Goal: Task Accomplishment & Management: Complete application form

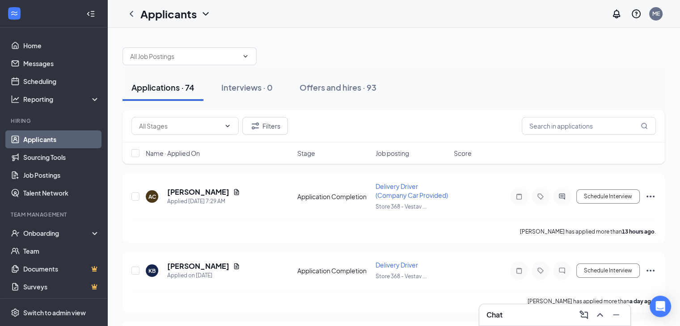
scroll to position [41, 0]
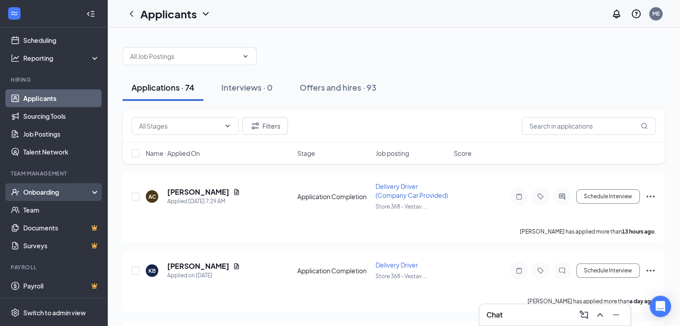
click at [54, 190] on div "Onboarding" at bounding box center [57, 192] width 69 height 9
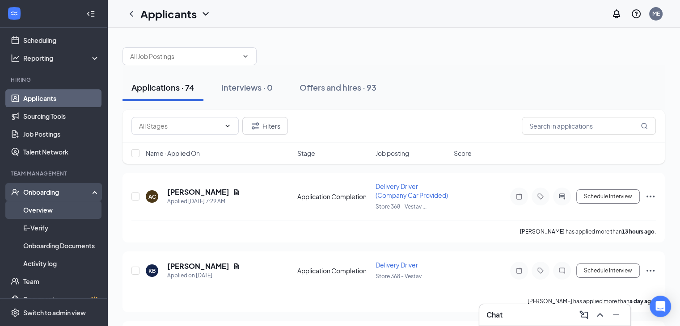
click at [48, 205] on link "Overview" at bounding box center [61, 210] width 76 height 18
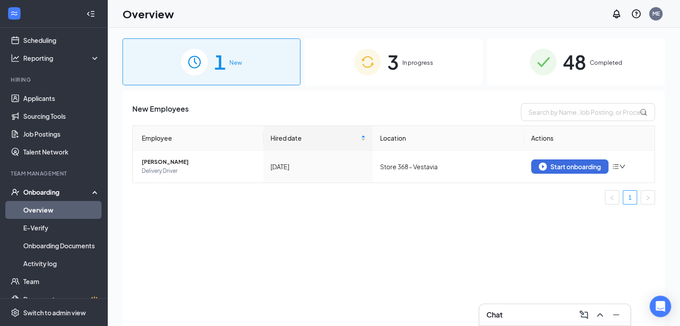
click at [373, 73] on img at bounding box center [367, 62] width 27 height 27
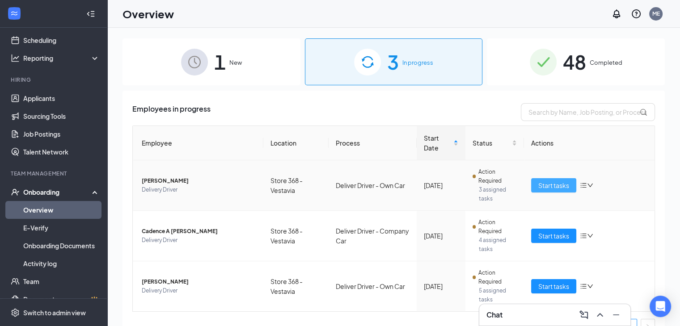
click at [549, 185] on span "Start tasks" at bounding box center [553, 186] width 31 height 10
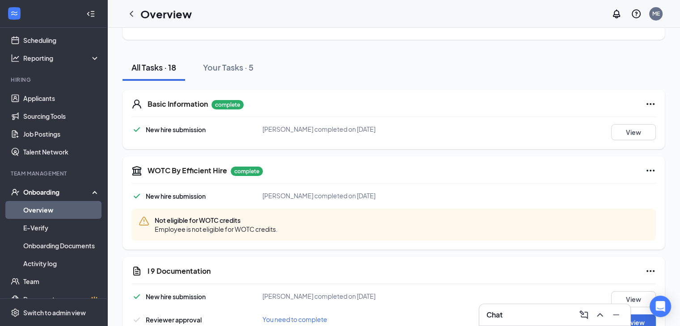
scroll to position [79, 0]
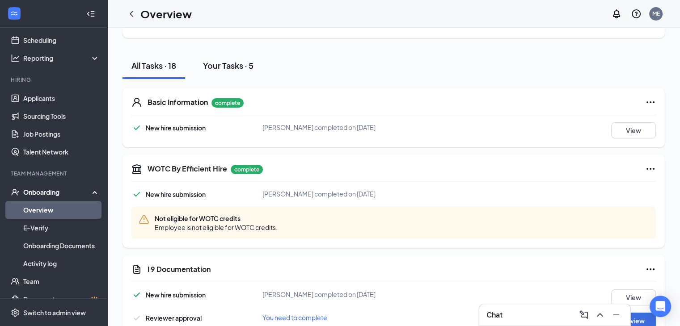
click at [243, 62] on div "Your Tasks · 5" at bounding box center [228, 65] width 51 height 11
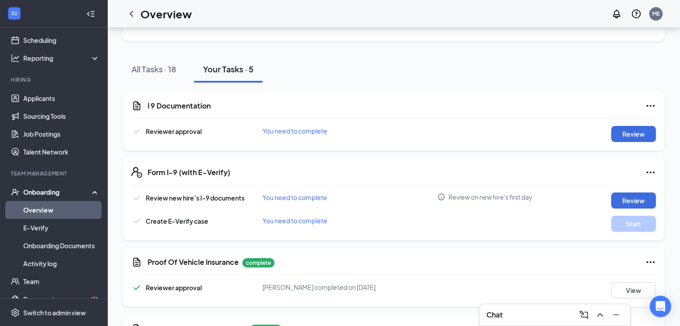
scroll to position [0, 0]
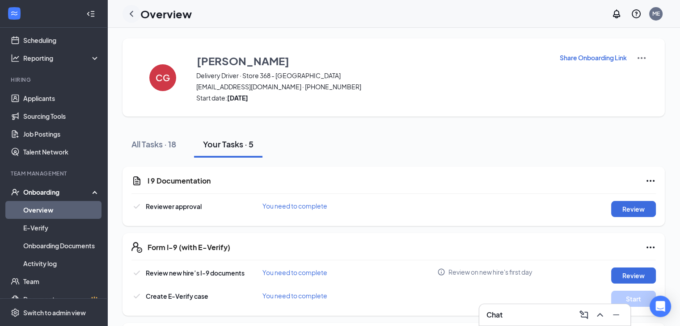
click at [133, 13] on icon "ChevronLeft" at bounding box center [131, 13] width 11 height 11
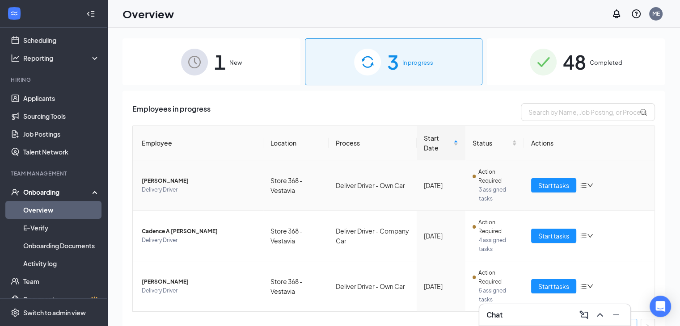
click at [581, 187] on icon "bars" at bounding box center [584, 185] width 6 height 5
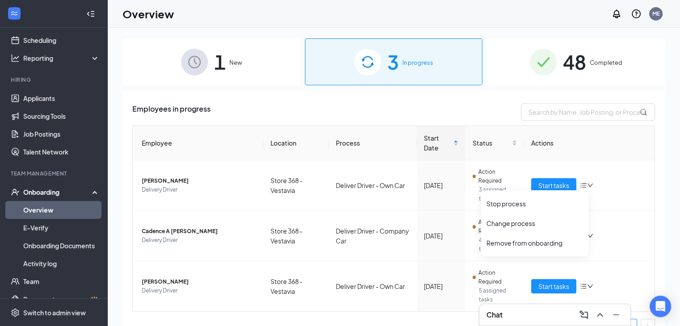
click at [629, 148] on th "Actions" at bounding box center [589, 143] width 131 height 34
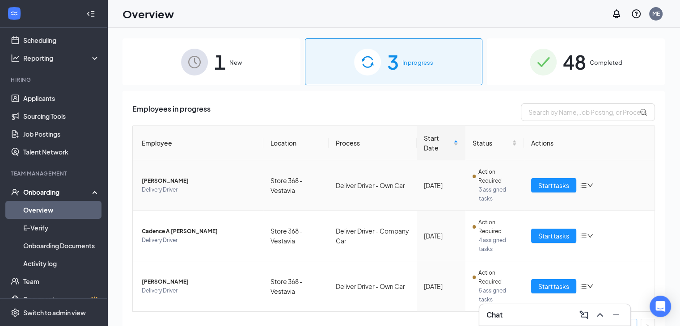
click at [152, 182] on span "[PERSON_NAME]" at bounding box center [199, 181] width 114 height 9
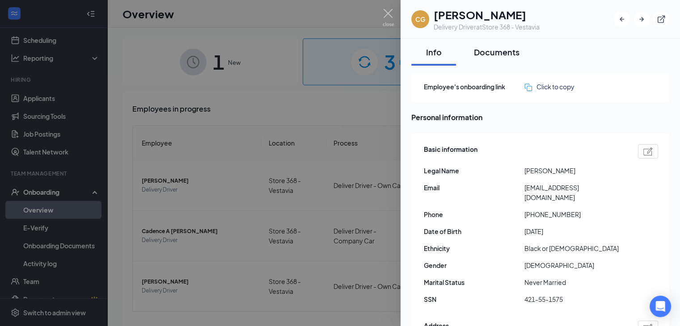
click at [507, 53] on div "Documents" at bounding box center [497, 51] width 46 height 11
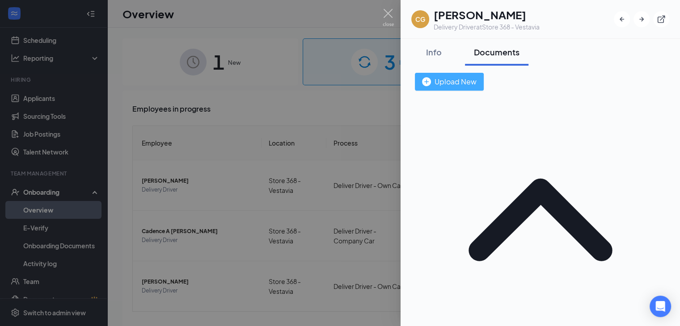
click at [476, 76] on div "Upload New" at bounding box center [449, 81] width 55 height 11
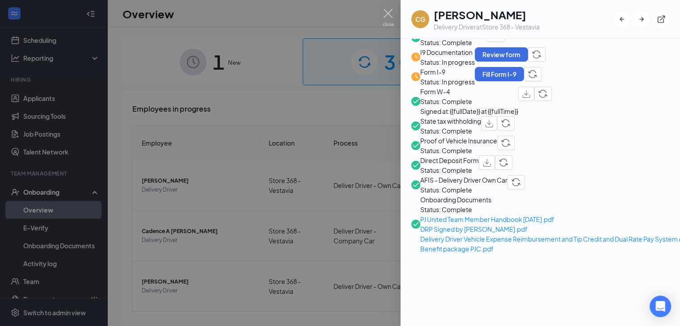
scroll to position [356, 0]
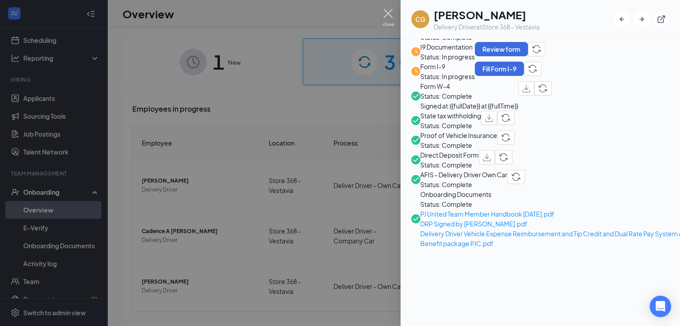
click at [385, 11] on img at bounding box center [388, 17] width 11 height 17
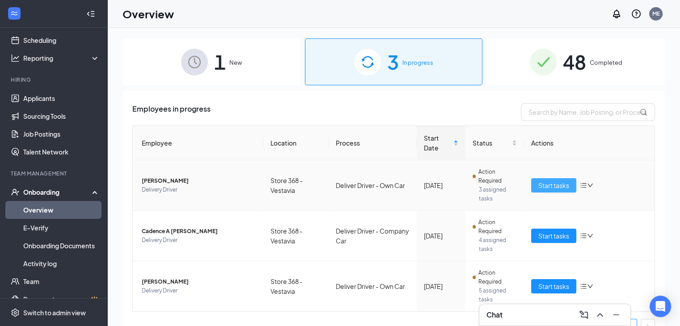
click at [550, 184] on span "Start tasks" at bounding box center [553, 186] width 31 height 10
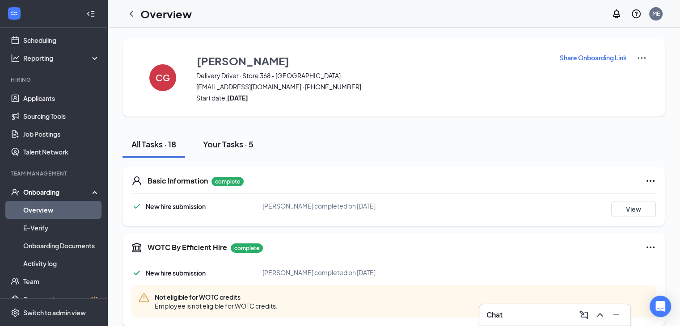
click at [234, 140] on div "Your Tasks · 5" at bounding box center [228, 144] width 51 height 11
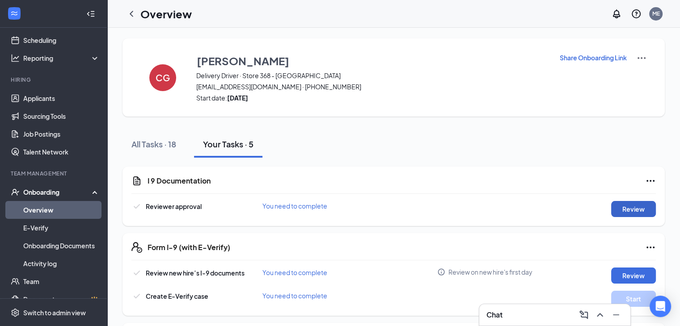
click at [634, 206] on button "Review" at bounding box center [633, 209] width 45 height 16
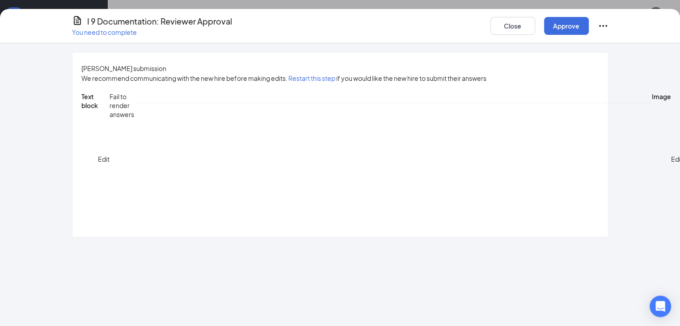
scroll to position [26, 0]
type input "C:\fakepath\IMG_2057.heic"
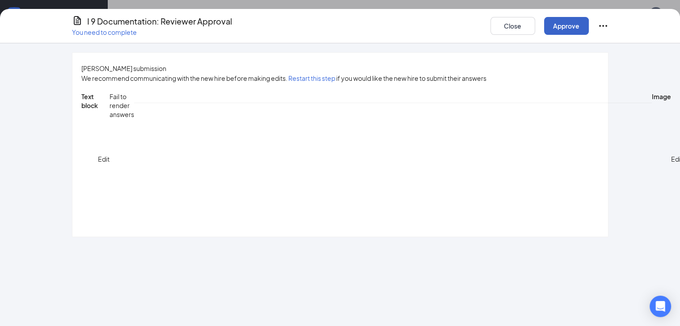
click at [589, 25] on button "Approve" at bounding box center [566, 26] width 45 height 18
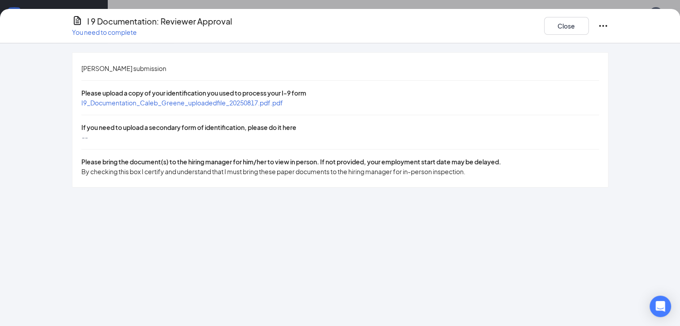
click at [239, 104] on span "I9_Documentation_Caleb_Greene_uploadedfile_20250817.pdf.pdf" at bounding box center [182, 103] width 202 height 8
click at [589, 28] on button "Close" at bounding box center [566, 26] width 45 height 18
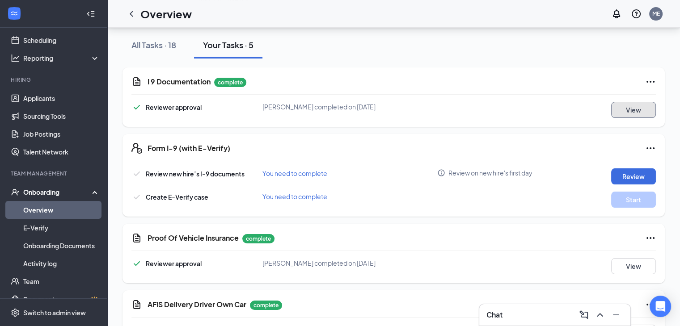
scroll to position [100, 0]
click at [622, 177] on button "Review" at bounding box center [633, 176] width 45 height 16
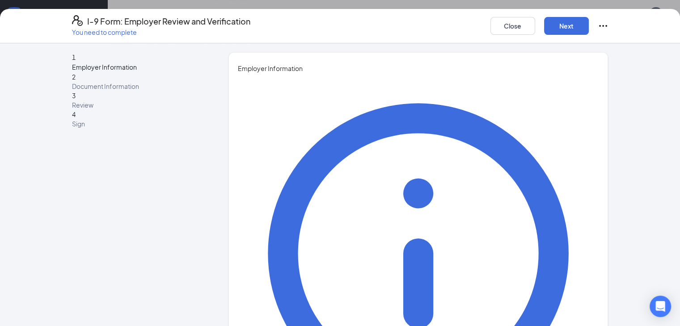
type input "[PERSON_NAME]"
type input "Ebio"
type input "[PERSON_NAME][EMAIL_ADDRESS][DOMAIN_NAME]"
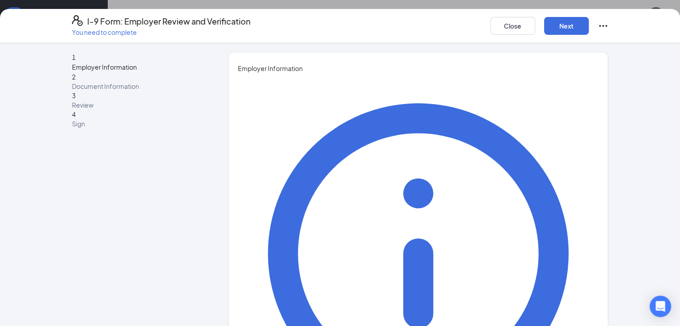
scroll to position [84, 0]
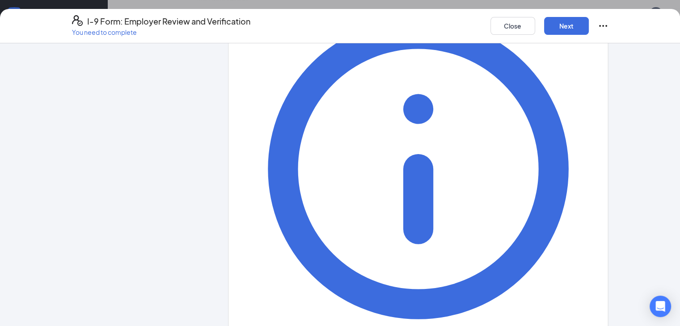
type input "General Manager"
type input "2055684613"
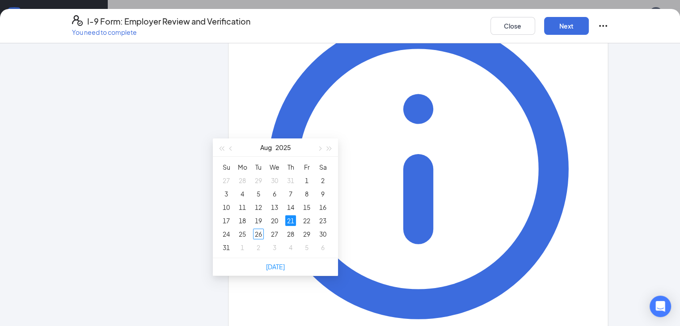
type input "[DATE]"
click at [307, 234] on div "29" at bounding box center [306, 234] width 11 height 11
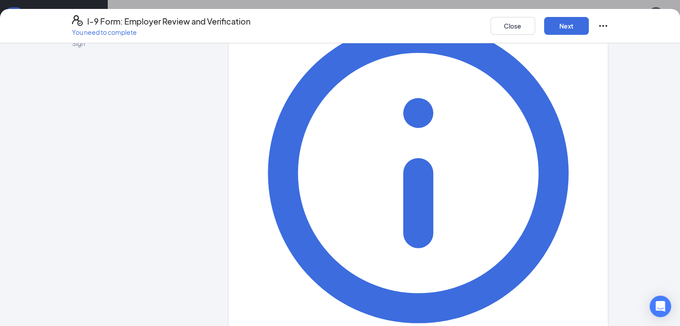
scroll to position [84, 0]
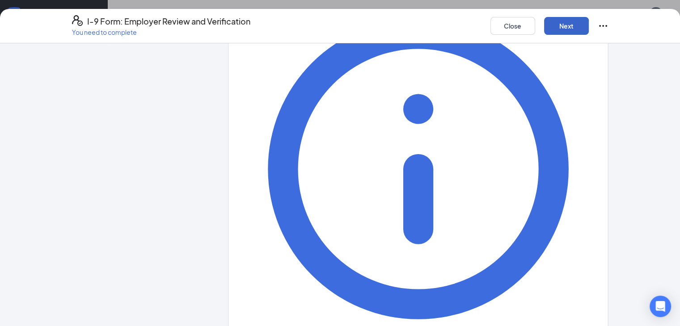
click at [589, 33] on button "Next" at bounding box center [566, 26] width 45 height 18
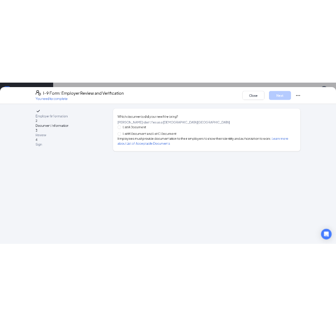
scroll to position [0, 0]
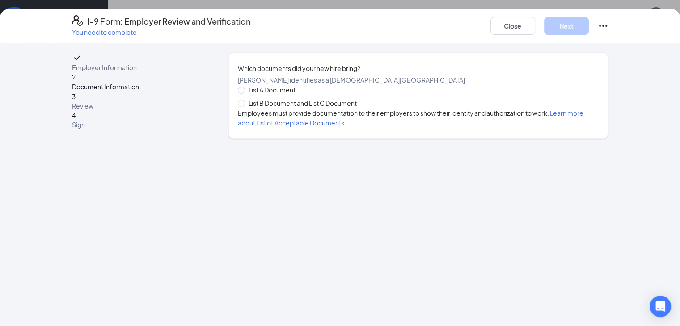
click at [245, 108] on span "List B Document and List C Document" at bounding box center [302, 103] width 115 height 10
click at [238, 106] on input "List B Document and List C Document" at bounding box center [241, 103] width 6 height 6
radio input "true"
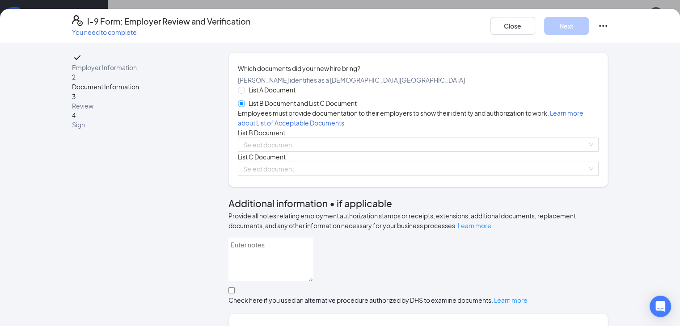
click at [238, 107] on span at bounding box center [241, 103] width 7 height 7
click at [238, 106] on input "List B Document and List C Document" at bounding box center [241, 103] width 6 height 6
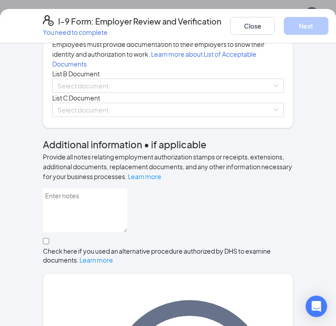
scroll to position [146, 0]
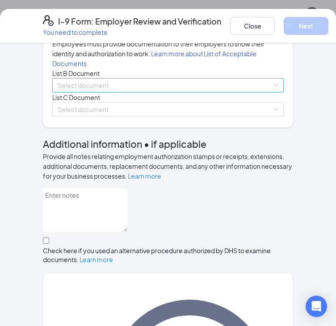
click at [101, 92] on input "search" at bounding box center [165, 85] width 215 height 13
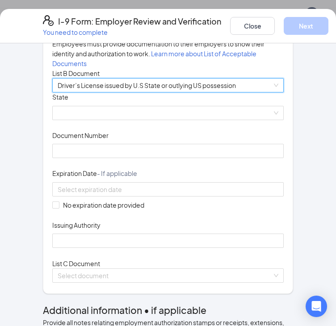
click at [103, 39] on span "List B Document and List C Document" at bounding box center [116, 34] width 115 height 10
click at [59, 37] on input "List B Document and List C Document" at bounding box center [55, 34] width 6 height 6
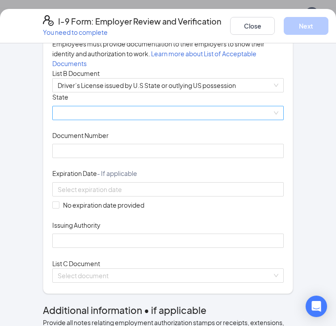
click at [113, 120] on span at bounding box center [168, 112] width 221 height 13
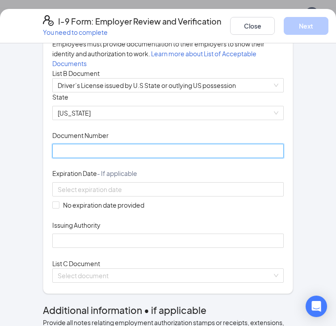
click at [75, 158] on input "Document Number" at bounding box center [168, 151] width 232 height 14
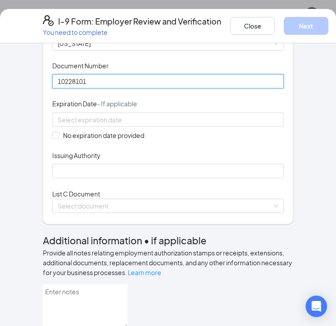
scroll to position [220, 0]
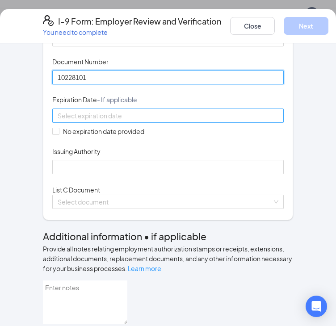
type input "10228101"
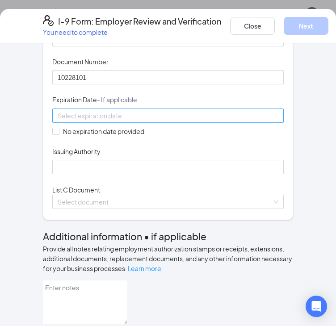
click at [87, 121] on input at bounding box center [167, 116] width 219 height 10
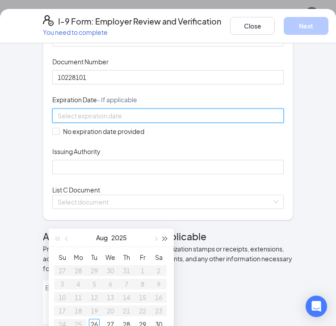
click at [163, 240] on span "button" at bounding box center [165, 238] width 4 height 4
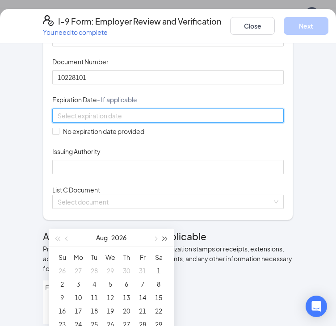
click at [163, 240] on span "button" at bounding box center [165, 238] width 4 height 4
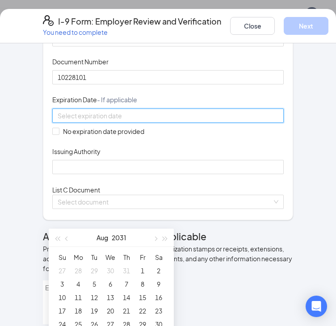
drag, startPoint x: 163, startPoint y: 240, endPoint x: 87, endPoint y: 244, distance: 76.1
click at [87, 244] on div "[DATE]" at bounding box center [111, 238] width 125 height 18
click at [55, 237] on span "button" at bounding box center [57, 238] width 4 height 4
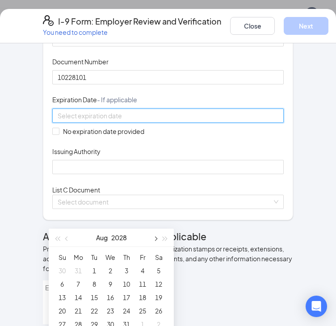
click at [158, 238] on button "button" at bounding box center [155, 238] width 10 height 18
type input "[DATE]"
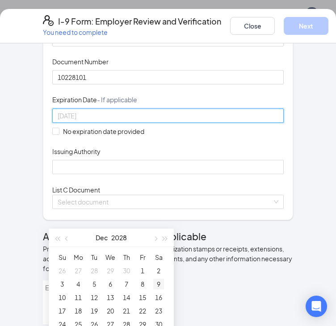
click at [160, 281] on div "9" at bounding box center [158, 284] width 11 height 11
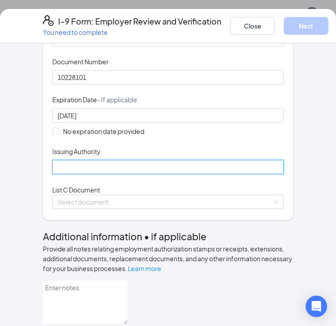
click at [123, 174] on input "Issuing Authority" at bounding box center [168, 167] width 232 height 14
type input "[US_STATE]"
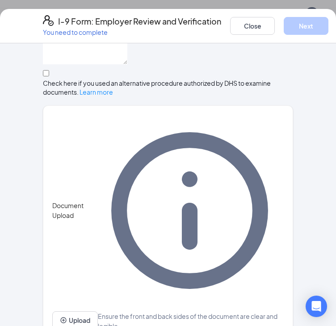
click at [124, 97] on div "Check here if you used an alternative procedure authorized by DHS to examine do…" at bounding box center [168, 88] width 250 height 18
click at [49, 76] on input "Check here if you used an alternative procedure authorized by DHS to examine do…" at bounding box center [46, 73] width 6 height 6
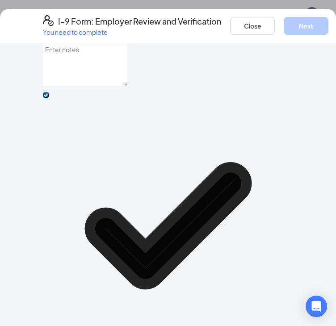
scroll to position [459, 0]
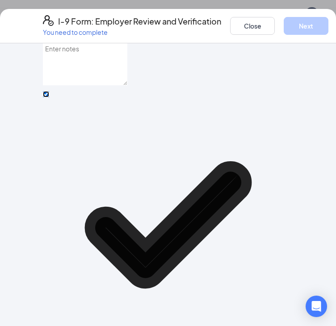
click at [48, 97] on input "Check here if you used an alternative procedure authorized by DHS to examine do…" at bounding box center [46, 94] width 6 height 6
checkbox input "false"
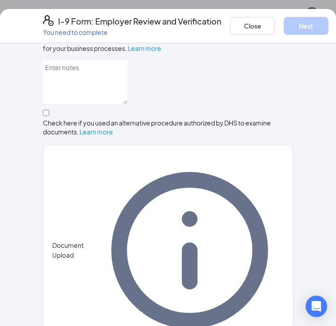
scroll to position [436, 0]
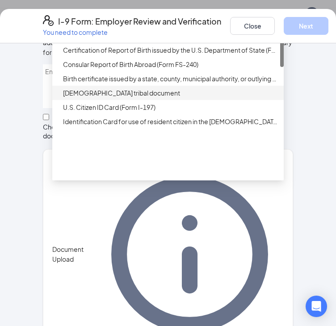
scroll to position [0, 0]
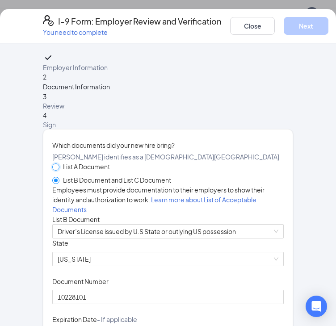
click at [54, 170] on input "List A Document" at bounding box center [55, 167] width 6 height 6
radio input "true"
radio input "false"
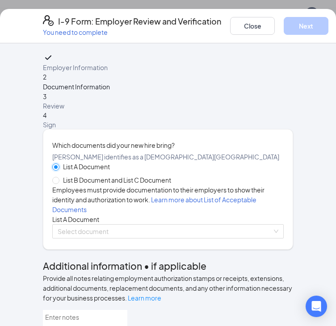
click at [54, 170] on input "List A Document" at bounding box center [55, 167] width 6 height 6
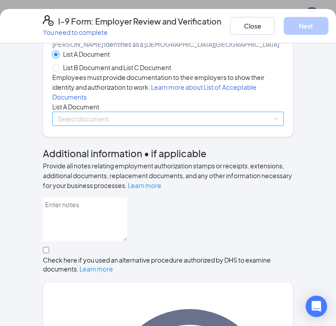
scroll to position [112, 0]
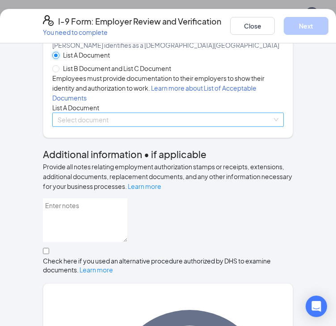
click at [69, 126] on span at bounding box center [165, 119] width 215 height 13
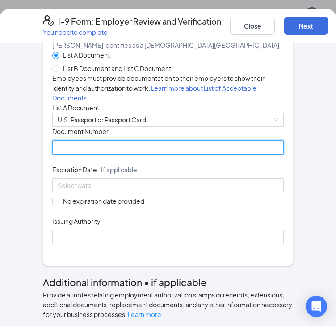
click at [72, 155] on input "Document Number" at bounding box center [168, 147] width 232 height 14
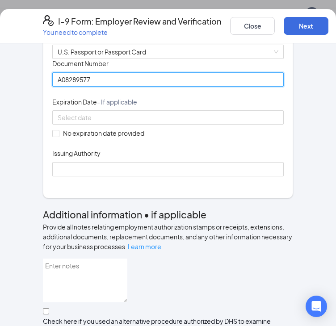
scroll to position [181, 0]
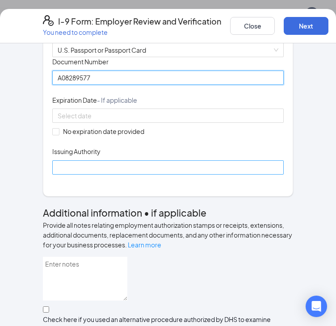
type input "A08289577"
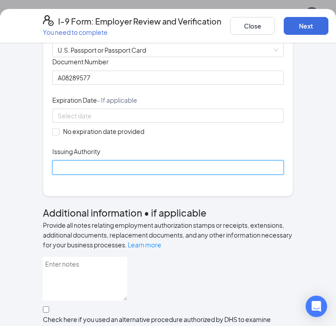
click at [69, 175] on input "Issuing Authority" at bounding box center [168, 167] width 232 height 14
type input "[GEOGRAPHIC_DATA]"
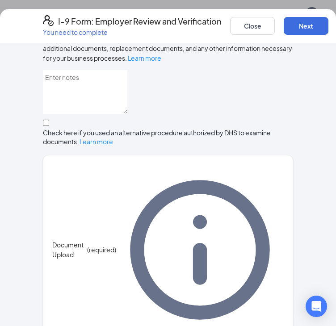
scroll to position [413, 0]
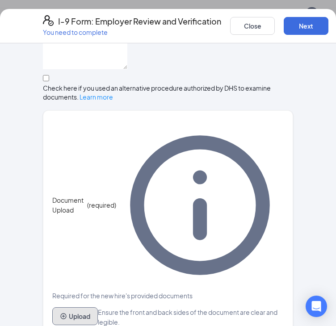
click at [77, 308] on button "Upload" at bounding box center [75, 317] width 46 height 18
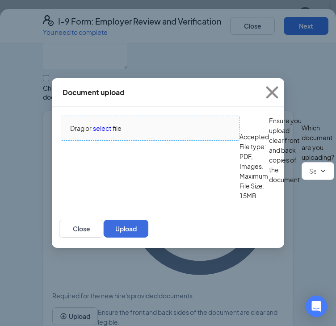
click at [92, 123] on div "Drag or select file" at bounding box center [150, 128] width 178 height 10
click at [110, 123] on span "select" at bounding box center [102, 128] width 18 height 10
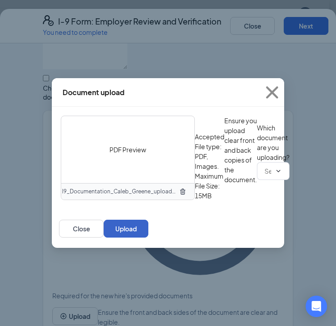
click at [148, 238] on button "Upload" at bounding box center [126, 229] width 45 height 18
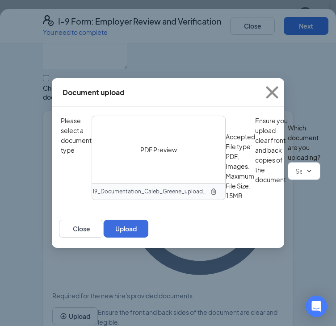
click at [295, 176] on input "text" at bounding box center [298, 171] width 7 height 10
click at [110, 265] on div "Other document" at bounding box center [85, 261] width 49 height 10
type input "Other document"
type input "O"
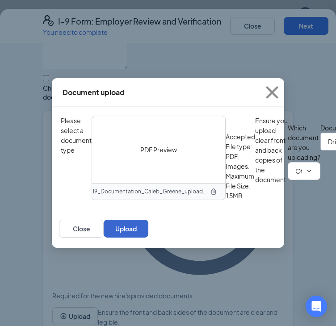
type input "Drivers License"
click at [148, 238] on button "Upload" at bounding box center [126, 229] width 45 height 18
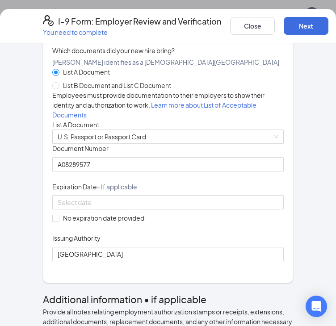
scroll to position [0, 0]
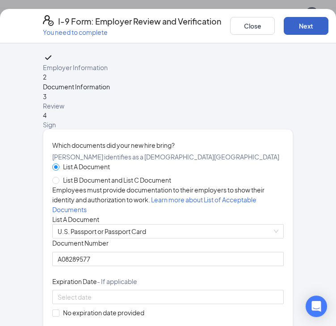
click at [325, 24] on button "Next" at bounding box center [306, 26] width 45 height 18
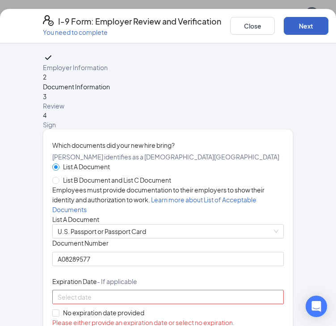
click at [325, 24] on button "Next" at bounding box center [306, 26] width 45 height 18
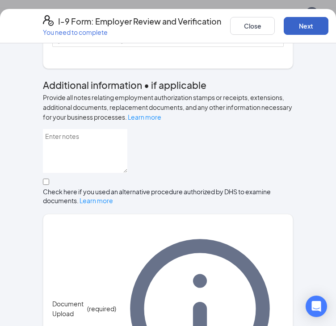
scroll to position [309, 0]
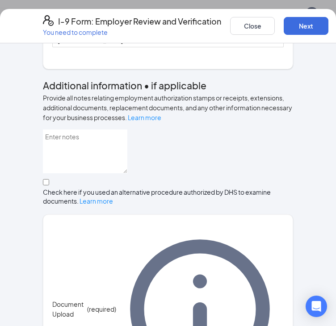
click at [53, 7] on input "No expiration date provided" at bounding box center [55, 4] width 6 height 6
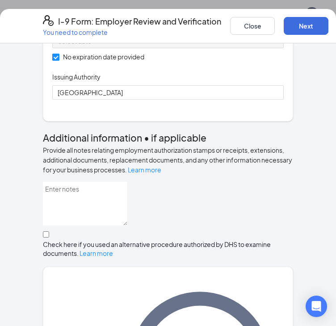
scroll to position [260, 0]
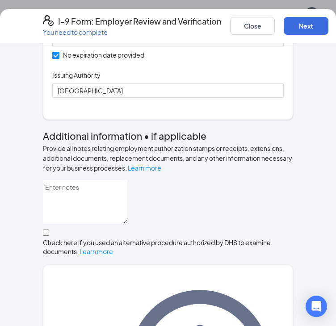
click at [54, 58] on input "No expiration date provided" at bounding box center [55, 55] width 6 height 6
checkbox input "false"
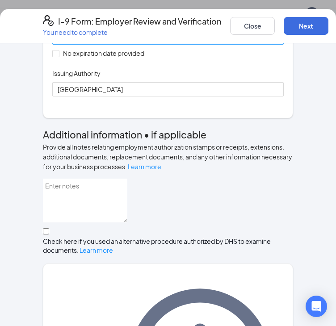
click at [198, 42] on div at bounding box center [168, 38] width 221 height 10
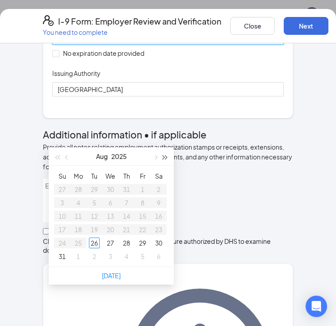
click at [165, 157] on span "button" at bounding box center [165, 157] width 4 height 4
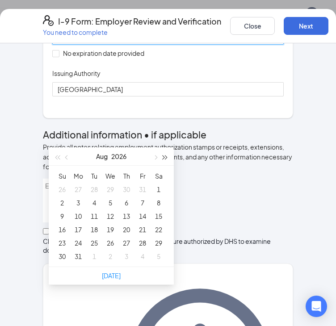
click at [165, 157] on span "button" at bounding box center [165, 157] width 4 height 4
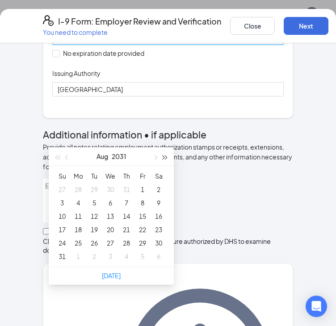
click at [165, 157] on span "button" at bounding box center [165, 157] width 4 height 4
click at [154, 157] on span "button" at bounding box center [155, 157] width 4 height 4
type input "[DATE]"
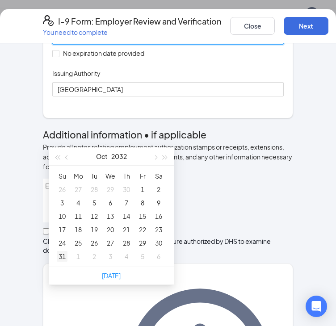
click at [60, 255] on div "31" at bounding box center [62, 256] width 11 height 11
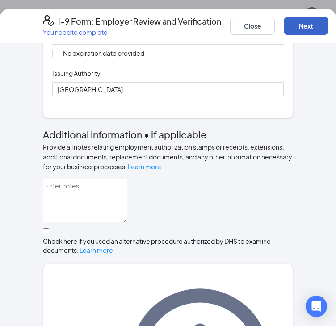
click at [322, 21] on button "Next" at bounding box center [306, 26] width 45 height 18
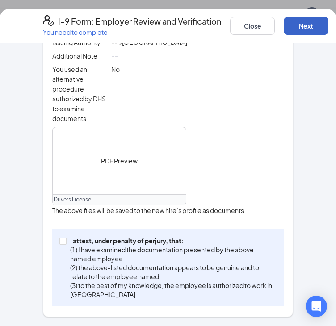
scroll to position [482, 0]
click at [59, 238] on input "I attest, under penalty of [PERSON_NAME], that: (1) I have examined the documen…" at bounding box center [62, 241] width 6 height 6
checkbox input "true"
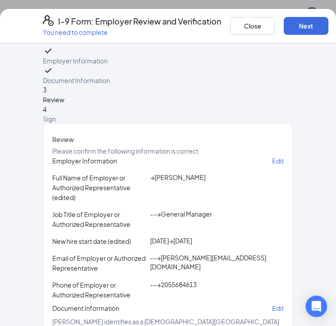
scroll to position [6, 0]
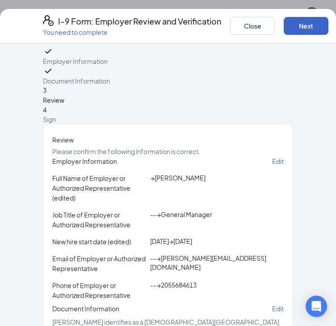
click at [324, 25] on button "Next" at bounding box center [306, 26] width 45 height 18
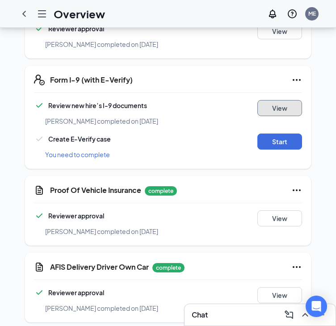
scroll to position [202, 0]
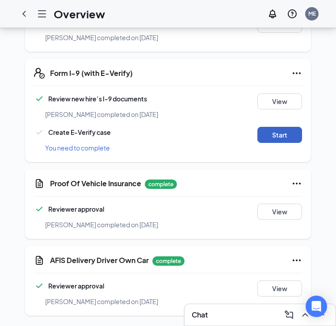
click at [283, 136] on button "Start" at bounding box center [279, 135] width 45 height 16
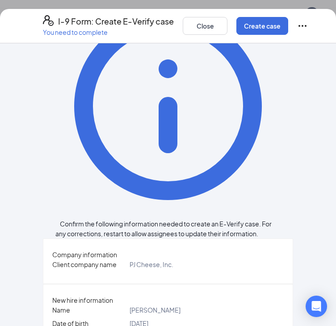
scroll to position [63, 0]
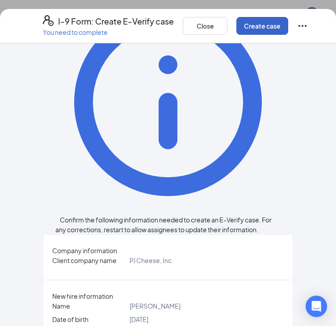
click at [270, 21] on button "Create case" at bounding box center [262, 26] width 52 height 18
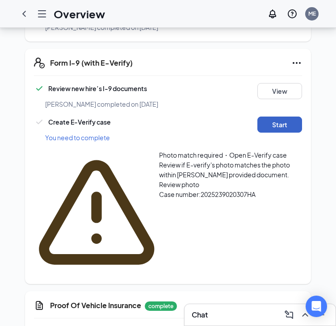
scroll to position [213, 0]
click at [278, 122] on button "Start" at bounding box center [279, 125] width 45 height 16
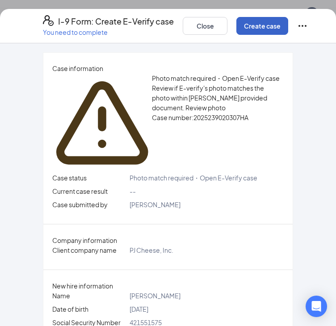
click at [276, 21] on button "Create case" at bounding box center [262, 26] width 52 height 18
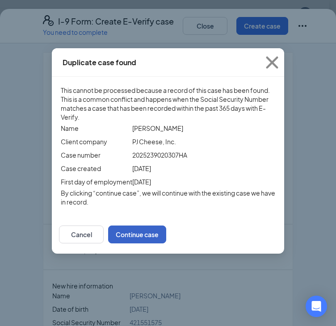
click at [166, 239] on button "Continue case" at bounding box center [137, 235] width 58 height 18
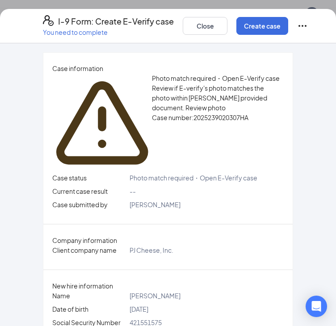
click at [197, 112] on span "Review photo" at bounding box center [205, 108] width 40 height 8
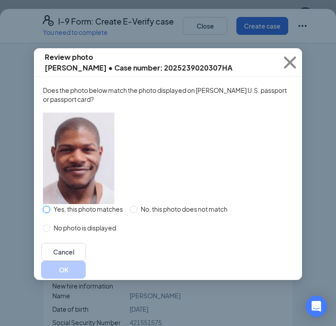
click at [50, 213] on input "Yes, this photo matches" at bounding box center [46, 209] width 7 height 7
radio input "true"
click at [86, 279] on button "OK" at bounding box center [63, 270] width 45 height 18
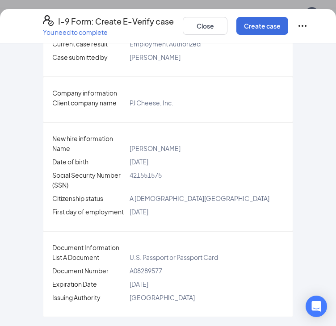
scroll to position [0, 0]
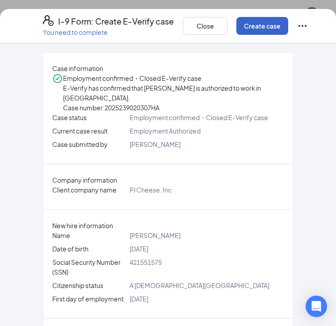
click at [281, 20] on button "Create case" at bounding box center [262, 26] width 52 height 18
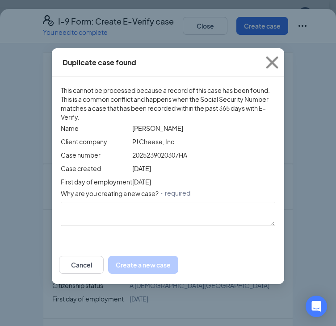
drag, startPoint x: 327, startPoint y: 59, endPoint x: 212, endPoint y: 42, distance: 116.1
click at [212, 42] on div "Duplicate case found This cannot be processed because a record of this case has…" at bounding box center [168, 163] width 336 height 326
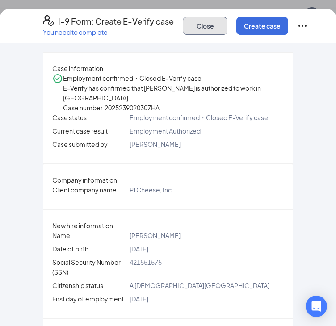
click at [225, 27] on button "Close" at bounding box center [205, 26] width 45 height 18
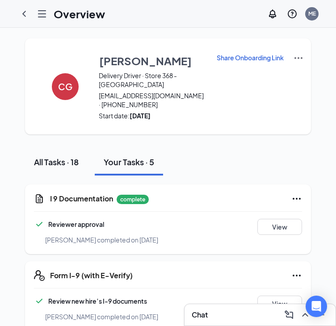
click at [87, 163] on button "All Tasks · 18" at bounding box center [56, 162] width 63 height 27
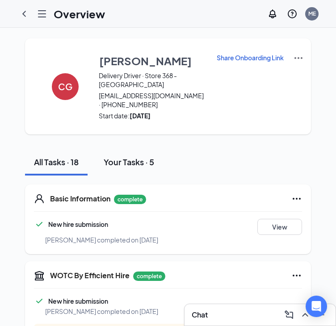
click at [136, 160] on div "Your Tasks · 5" at bounding box center [129, 161] width 51 height 11
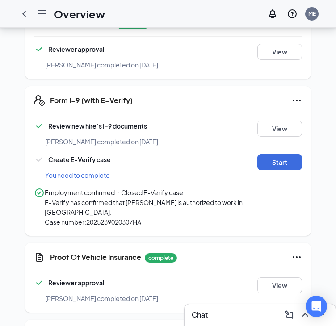
scroll to position [265, 0]
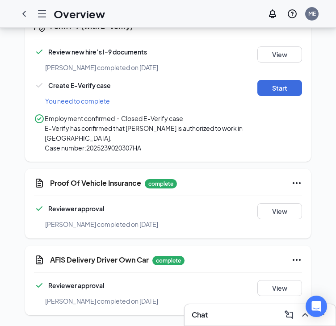
drag, startPoint x: 23, startPoint y: 7, endPoint x: 21, endPoint y: 11, distance: 4.8
click at [21, 11] on icon "ChevronLeft" at bounding box center [24, 13] width 11 height 11
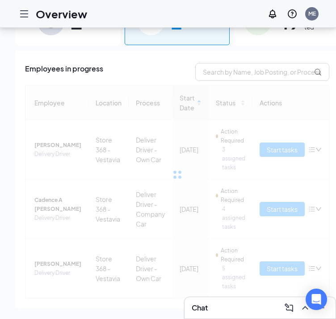
scroll to position [47, 0]
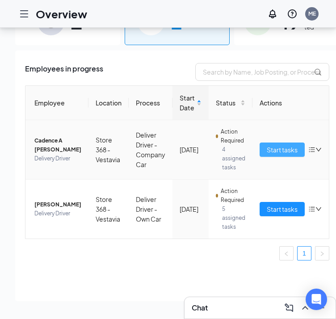
click at [268, 145] on span "Start tasks" at bounding box center [282, 150] width 31 height 10
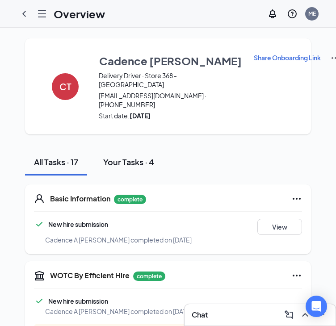
click at [134, 160] on div "Your Tasks · 4" at bounding box center [128, 161] width 51 height 11
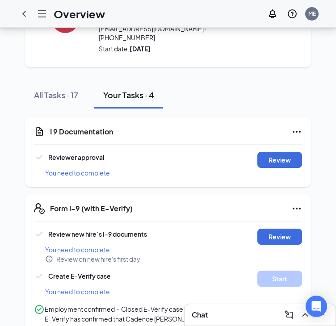
scroll to position [67, 0]
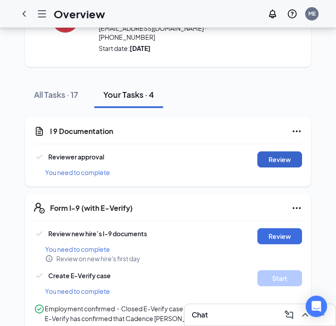
click at [272, 154] on button "Review" at bounding box center [279, 160] width 45 height 16
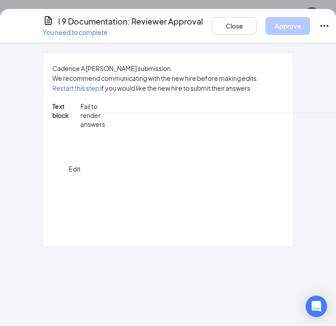
type input "C:\fakepath\015DFB12-4D0A-47F6-8945-01E909F2F5B5 (1).jpg"
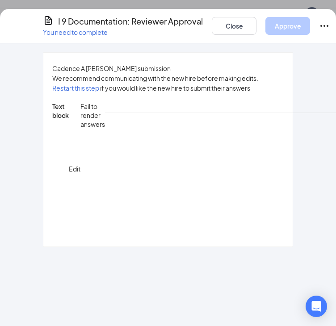
click at [308, 21] on button "Approve" at bounding box center [287, 26] width 45 height 18
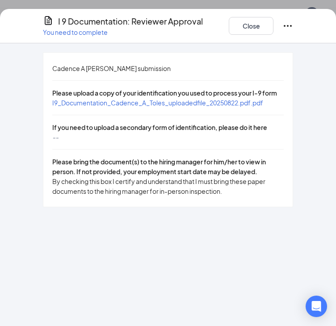
scroll to position [64, 0]
click at [255, 33] on button "Close" at bounding box center [251, 26] width 45 height 18
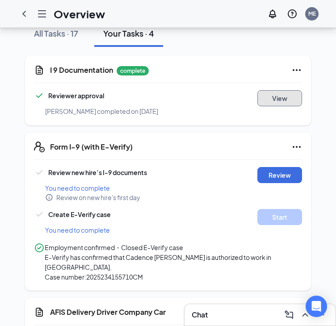
scroll to position [197, 0]
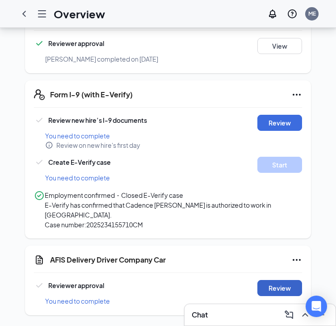
click at [284, 291] on button "Review" at bounding box center [279, 288] width 45 height 16
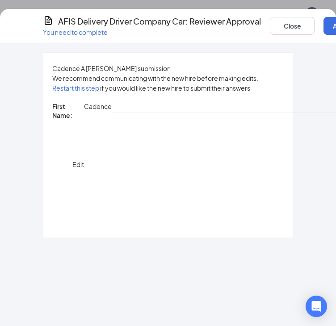
scroll to position [0, 0]
click at [307, 29] on button "Close" at bounding box center [292, 26] width 45 height 18
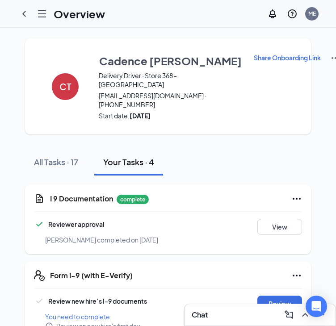
scroll to position [197, 0]
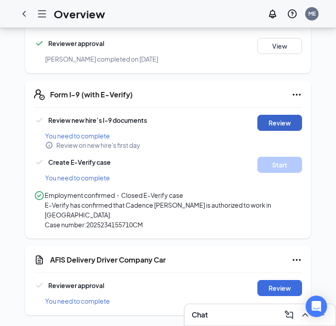
click at [290, 115] on button "Review" at bounding box center [279, 123] width 45 height 16
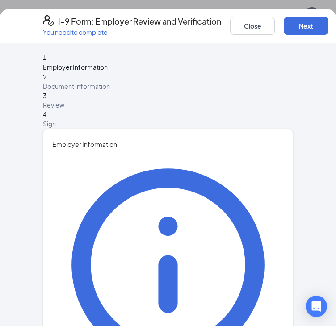
type input "[PERSON_NAME]"
type input "Ebio"
type input "[PERSON_NAME][EMAIL_ADDRESS][DOMAIN_NAME]"
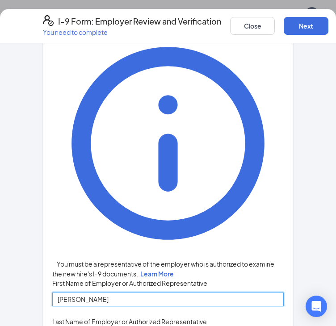
scroll to position [129, 0]
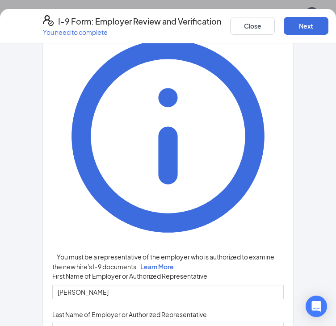
type input "g"
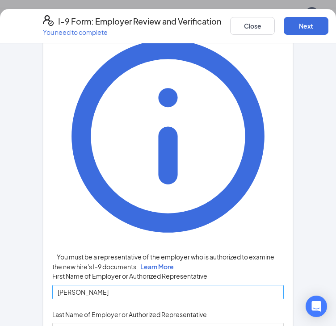
scroll to position [192, 0]
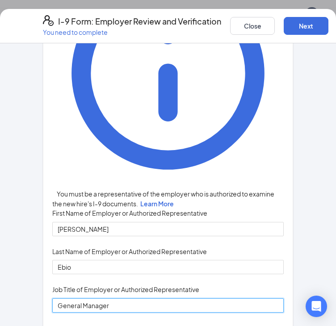
type input "General Manager"
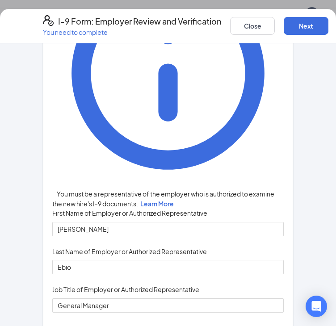
type input "2055684613"
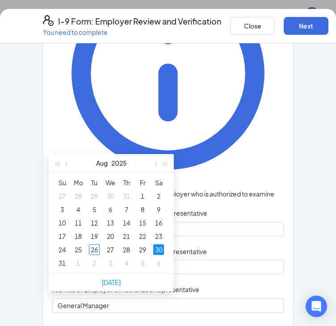
click at [244, 245] on div "Employer Information You must be a representative of the employer who is author…" at bounding box center [168, 268] width 232 height 641
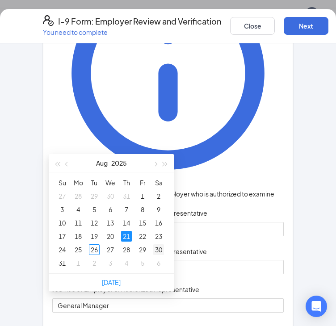
type input "[DATE]"
click at [159, 244] on div "30" at bounding box center [158, 249] width 11 height 11
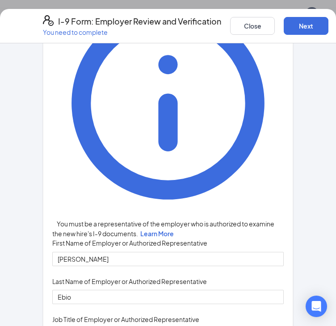
scroll to position [163, 0]
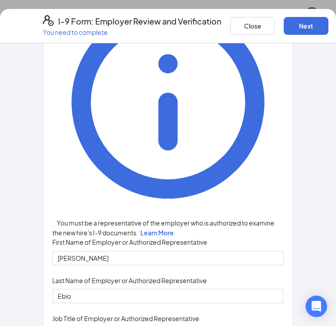
type input "[PERSON_NAME][EMAIL_ADDRESS][DOMAIN_NAME]"
click at [327, 26] on button "Next" at bounding box center [306, 26] width 45 height 18
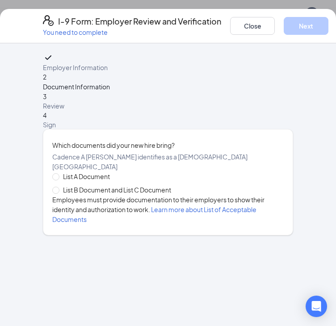
scroll to position [0, 0]
click at [56, 193] on input "List B Document and List C Document" at bounding box center [55, 190] width 6 height 6
radio input "true"
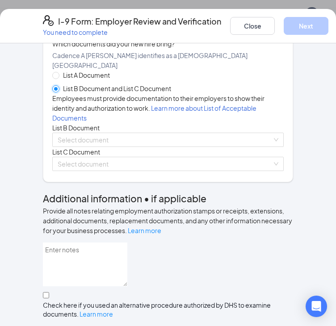
scroll to position [102, 0]
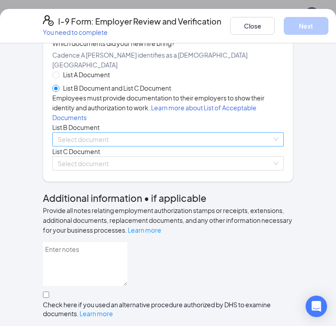
click at [66, 146] on input "search" at bounding box center [165, 139] width 215 height 13
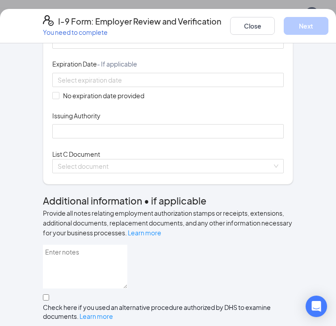
scroll to position [268, 0]
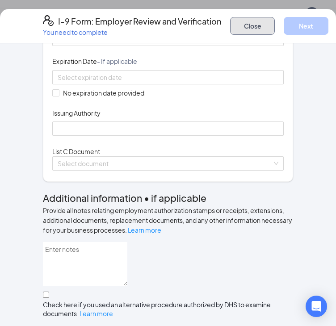
click at [272, 30] on button "Close" at bounding box center [252, 26] width 45 height 18
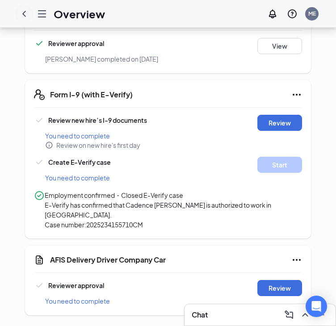
click at [22, 13] on icon "ChevronLeft" at bounding box center [24, 14] width 4 height 6
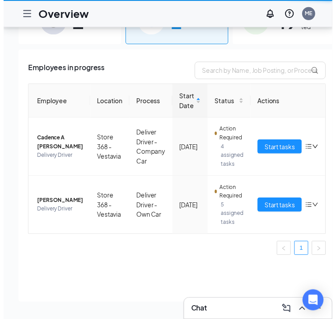
scroll to position [47, 0]
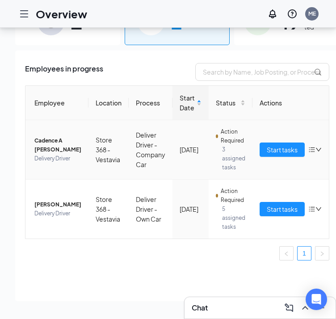
click at [309, 147] on icon "bars" at bounding box center [312, 149] width 6 height 5
click at [131, 151] on td "Deliver Driver - Company Car" at bounding box center [151, 149] width 44 height 59
click at [37, 136] on span "Cadence A [PERSON_NAME]" at bounding box center [57, 145] width 47 height 18
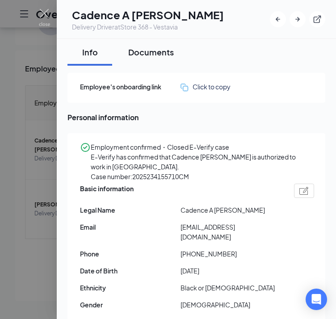
click at [155, 58] on button "Documents" at bounding box center [150, 52] width 63 height 27
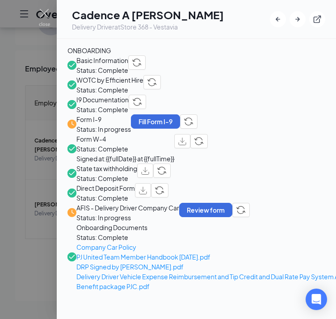
scroll to position [303, 0]
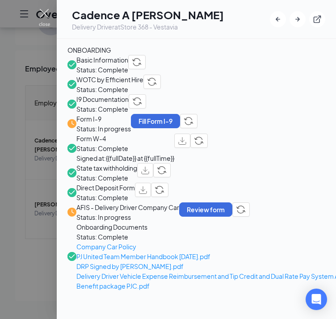
click at [40, 16] on img at bounding box center [44, 17] width 11 height 17
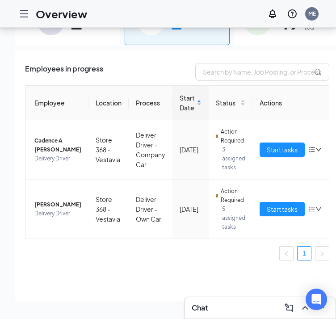
click at [44, 16] on h1 "Overview" at bounding box center [61, 13] width 51 height 15
click at [270, 145] on span "Start tasks" at bounding box center [282, 150] width 31 height 10
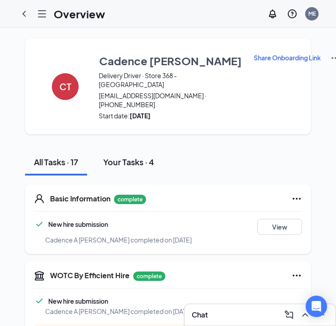
click at [140, 159] on div "Your Tasks · 4" at bounding box center [128, 161] width 51 height 11
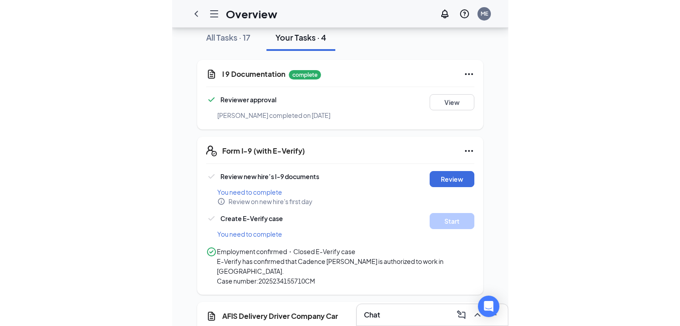
scroll to position [105, 0]
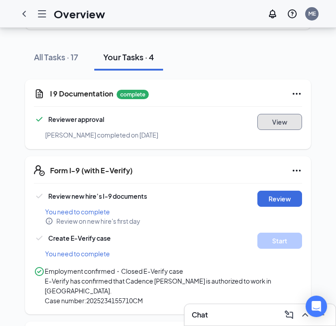
click at [281, 118] on button "View" at bounding box center [279, 122] width 45 height 16
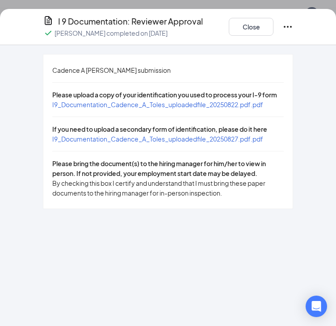
click at [193, 143] on span "I9_Documentation_Cadence_A_Toles_uploadedfile_20250827.pdf.pdf" at bounding box center [157, 139] width 211 height 8
click at [101, 109] on span "I9_Documentation_Cadence_A_Toles_uploadedfile_20250822.pdf.pdf" at bounding box center [157, 105] width 211 height 8
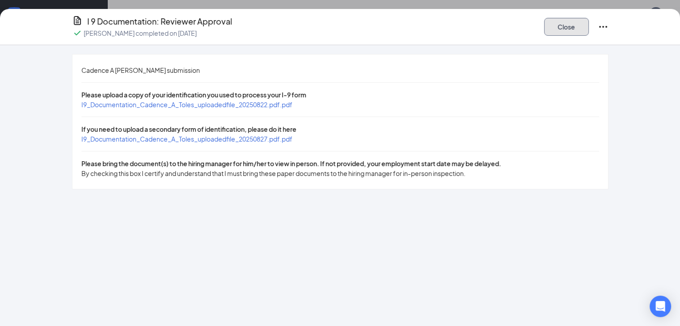
click at [589, 19] on button "Close" at bounding box center [566, 27] width 45 height 18
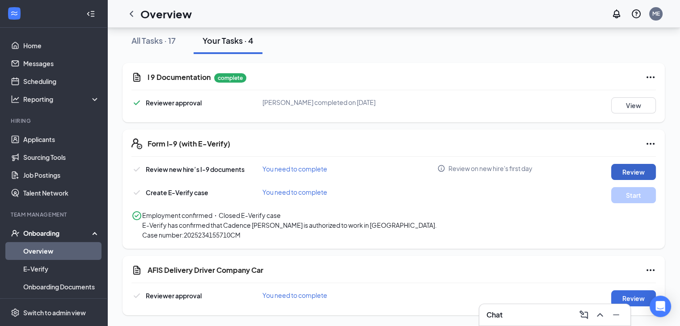
click at [623, 165] on button "Review" at bounding box center [633, 172] width 45 height 16
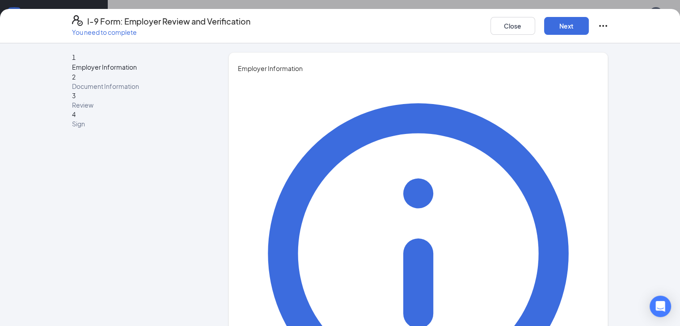
type input "[PERSON_NAME]"
type input "Ebio"
type input "[PERSON_NAME][EMAIL_ADDRESS][DOMAIN_NAME]"
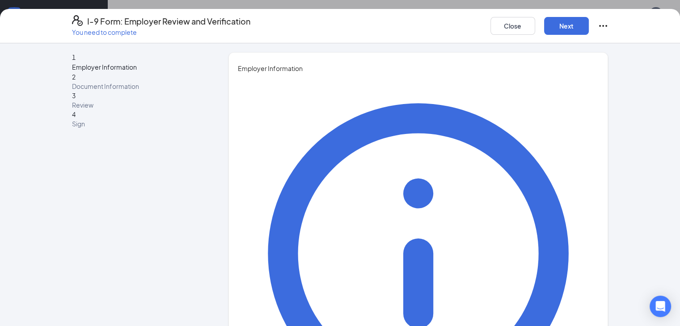
type input "General Manager"
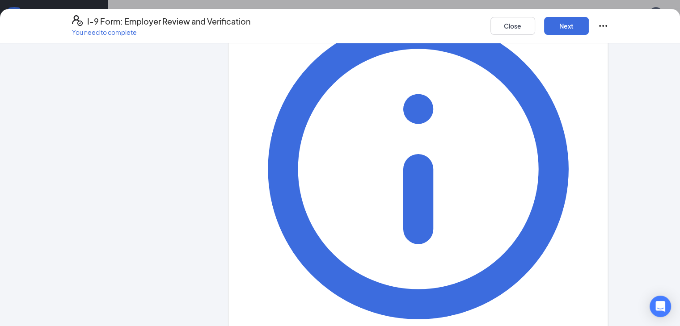
type input "2055684613"
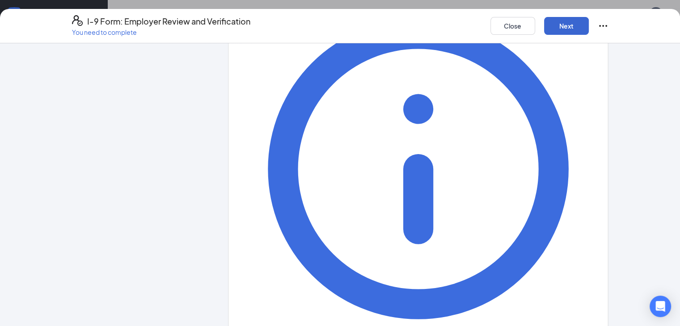
type input "[DATE]"
click at [589, 27] on button "Next" at bounding box center [566, 26] width 45 height 18
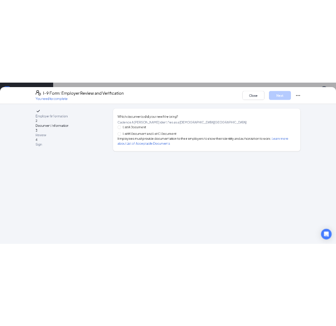
scroll to position [0, 0]
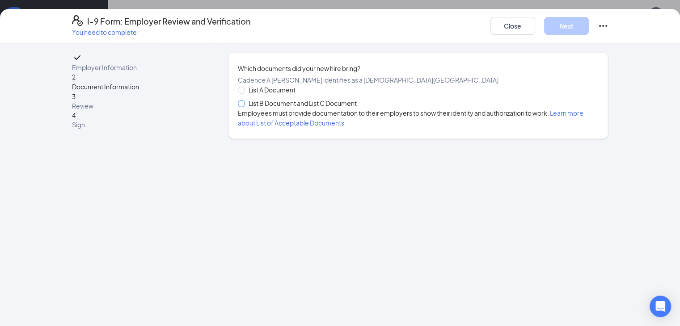
click at [238, 107] on span at bounding box center [241, 103] width 7 height 7
click at [238, 106] on input "List B Document and List C Document" at bounding box center [241, 103] width 6 height 6
radio input "true"
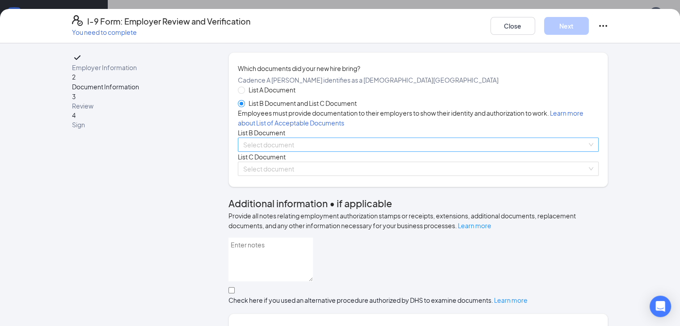
click at [248, 152] on div "Select document" at bounding box center [418, 145] width 361 height 14
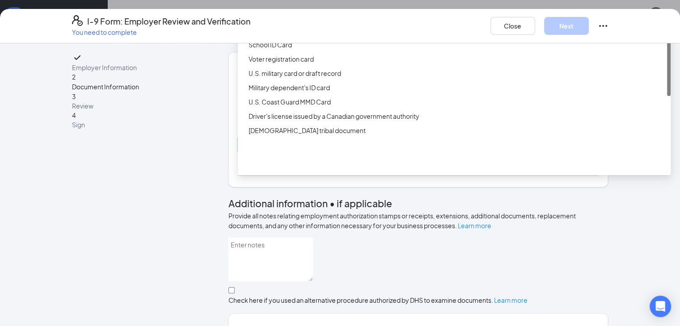
click at [291, 21] on div "Driver’s License issued by U.S State or outlying US possession" at bounding box center [457, 16] width 417 height 10
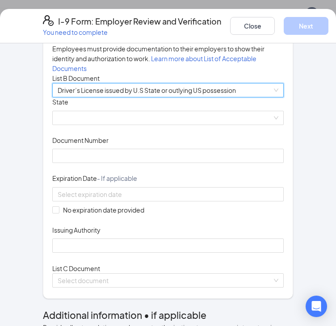
scroll to position [152, 0]
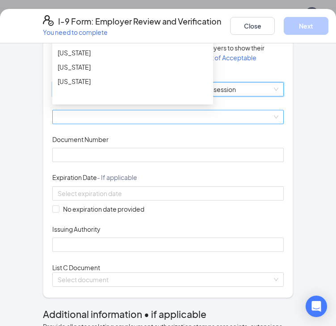
click at [86, 124] on span at bounding box center [168, 116] width 221 height 13
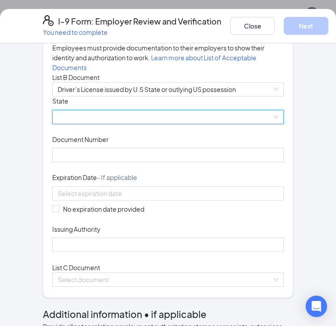
click at [86, 124] on span at bounding box center [168, 116] width 221 height 13
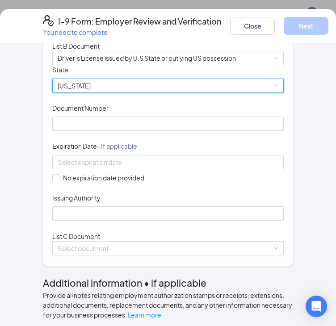
scroll to position [184, 0]
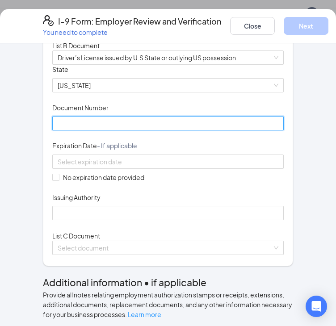
click at [166, 131] on input "Document Number" at bounding box center [168, 123] width 232 height 14
type input "10330909"
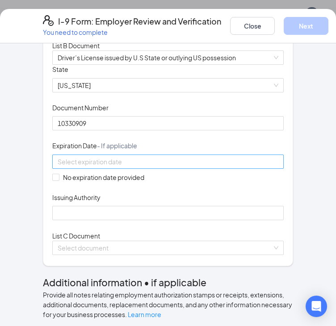
click at [132, 167] on input at bounding box center [167, 162] width 219 height 10
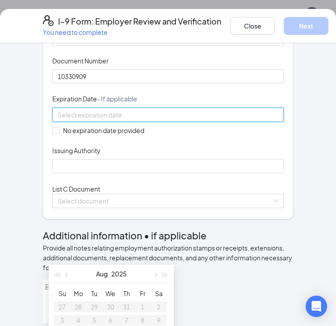
scroll to position [229, 0]
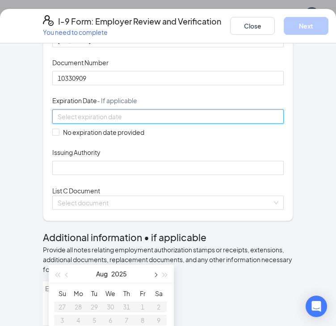
click at [153, 275] on button "button" at bounding box center [155, 274] width 10 height 18
type input "[DATE]"
click at [159, 306] on div "4" at bounding box center [158, 307] width 11 height 11
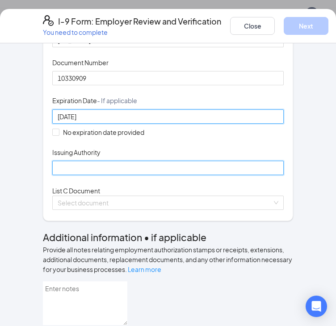
click at [138, 175] on input "Issuing Authority" at bounding box center [168, 168] width 232 height 14
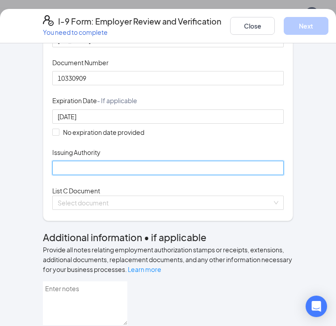
type input "[US_STATE]"
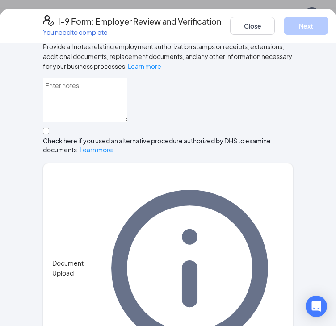
scroll to position [434, 0]
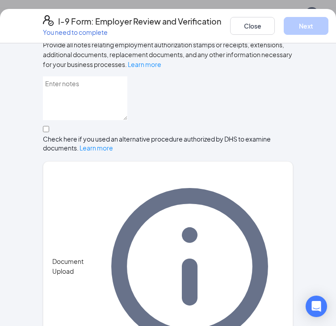
drag, startPoint x: 239, startPoint y: 114, endPoint x: 237, endPoint y: 120, distance: 6.4
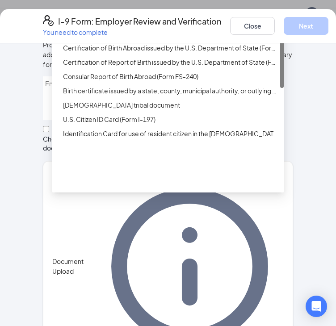
click at [156, 38] on div "Unrestricted Social Security Card" at bounding box center [170, 34] width 215 height 10
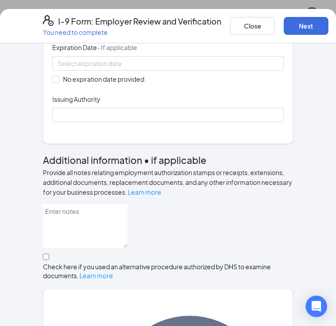
click at [148, 32] on input "Document Number" at bounding box center [168, 25] width 232 height 14
type input "424590457"
click at [55, 83] on span at bounding box center [55, 79] width 7 height 7
click at [55, 82] on input "No expiration date provided" at bounding box center [55, 79] width 6 height 6
checkbox input "true"
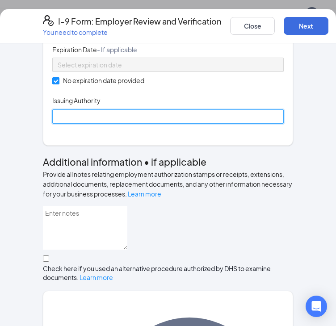
click at [70, 124] on input "Issuing Authority" at bounding box center [168, 117] width 232 height 14
type input "Social Security Administration"
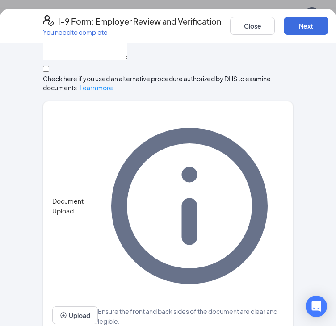
scroll to position [636, 0]
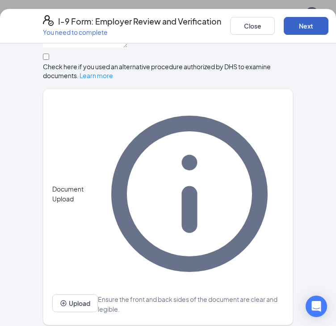
click at [329, 21] on button "Next" at bounding box center [306, 26] width 45 height 18
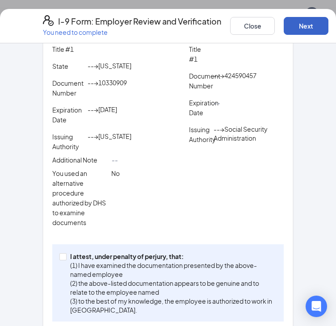
scroll to position [320, 0]
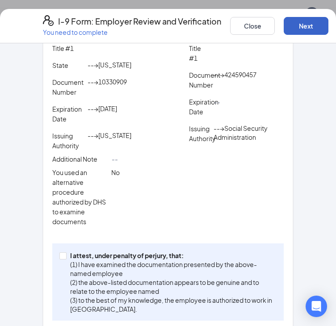
click at [319, 24] on button "Next" at bounding box center [306, 26] width 45 height 18
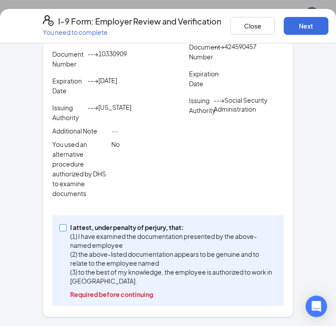
click at [61, 227] on input "I attest, under penalty of [PERSON_NAME], that: (1) I have examined the documen…" at bounding box center [62, 227] width 6 height 6
checkbox input "true"
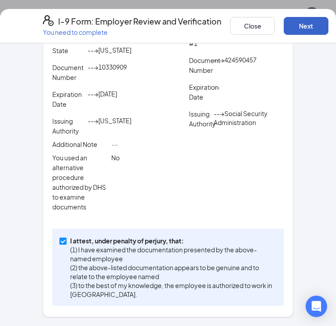
click at [320, 25] on button "Next" at bounding box center [306, 26] width 45 height 18
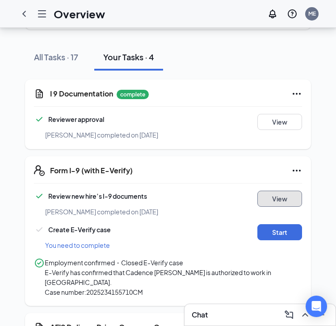
scroll to position [188, 0]
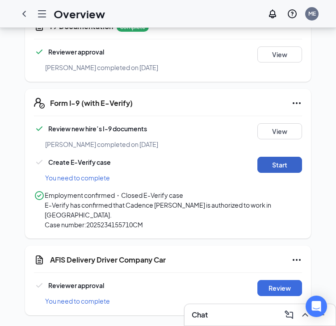
click at [282, 157] on button "Start" at bounding box center [279, 165] width 45 height 16
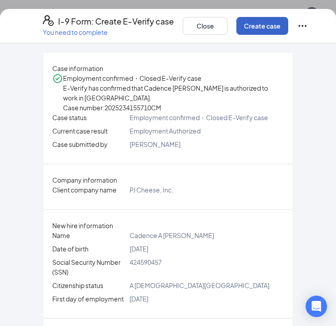
click at [274, 31] on button "Create case" at bounding box center [262, 26] width 52 height 18
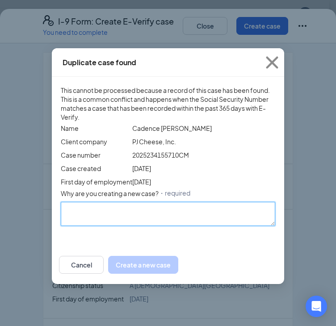
click at [250, 226] on textarea "Why are you creating a new case? ・required" at bounding box center [168, 214] width 215 height 24
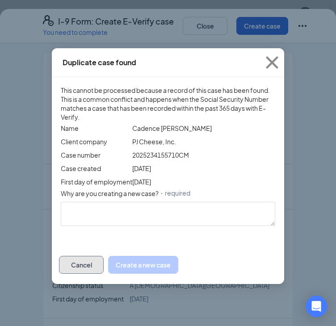
click at [104, 274] on button "Cancel" at bounding box center [81, 265] width 45 height 18
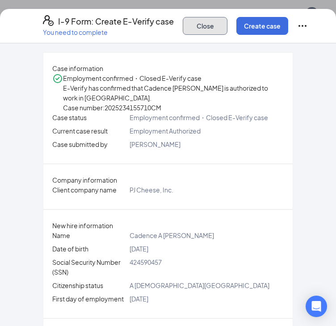
click at [227, 27] on button "Close" at bounding box center [205, 26] width 45 height 18
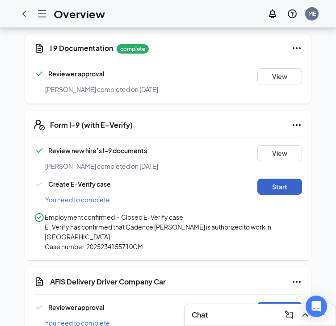
scroll to position [188, 0]
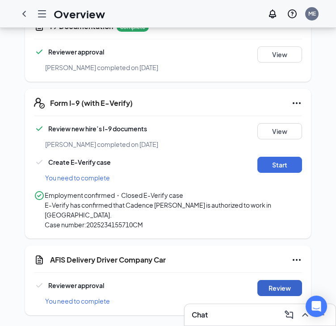
click at [278, 290] on button "Review" at bounding box center [279, 288] width 45 height 16
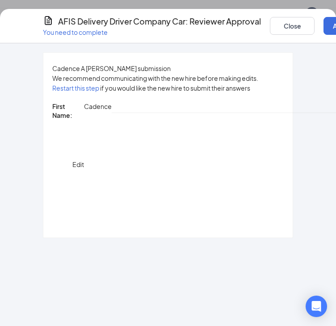
scroll to position [526, 0]
click at [315, 31] on button "Close" at bounding box center [292, 26] width 45 height 18
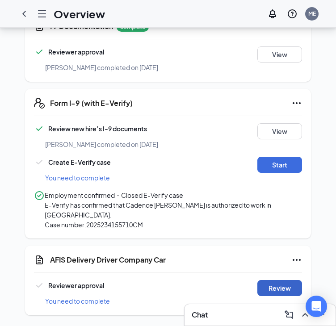
click at [281, 288] on button "Review" at bounding box center [279, 288] width 45 height 16
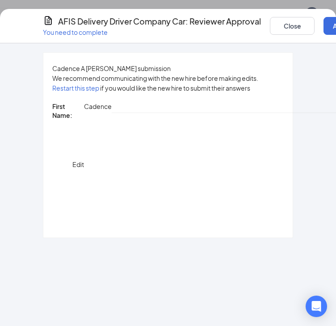
scroll to position [0, 0]
click at [315, 30] on button "Close" at bounding box center [292, 26] width 45 height 18
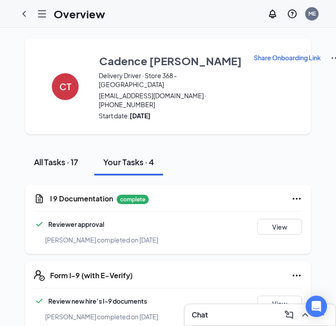
click at [59, 151] on button "All Tasks · 17" at bounding box center [56, 162] width 62 height 27
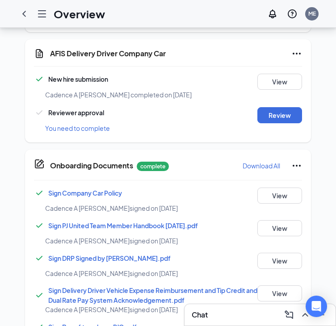
scroll to position [679, 0]
click at [264, 123] on button "Review" at bounding box center [279, 115] width 45 height 16
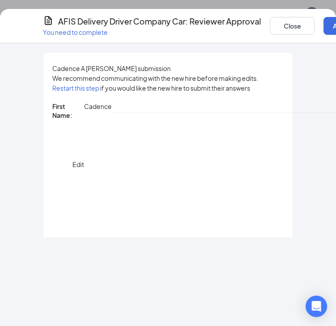
scroll to position [0, 0]
click at [315, 29] on button "Close" at bounding box center [292, 26] width 45 height 18
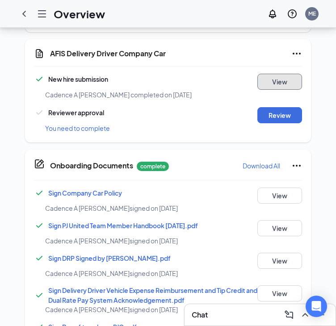
click at [282, 90] on button "View" at bounding box center [279, 82] width 45 height 16
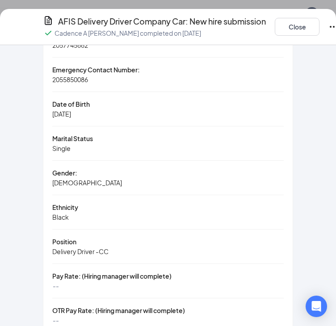
scroll to position [386, 0]
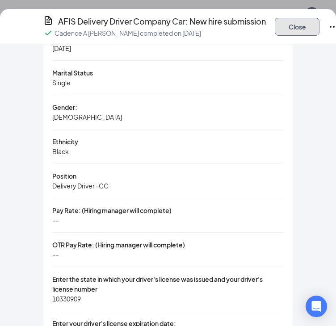
click at [320, 31] on button "Close" at bounding box center [297, 27] width 45 height 18
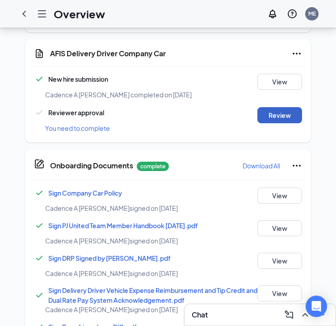
click at [272, 123] on button "Review" at bounding box center [279, 115] width 45 height 16
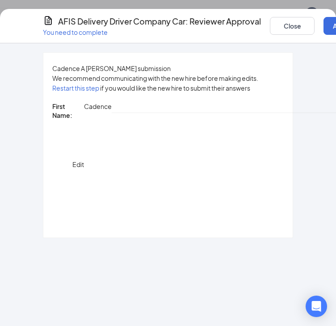
click at [272, 128] on div "Cadence A [PERSON_NAME] submission We recommend communicating with the new hire…" at bounding box center [167, 145] width 249 height 185
click at [315, 26] on button "Close" at bounding box center [292, 26] width 45 height 18
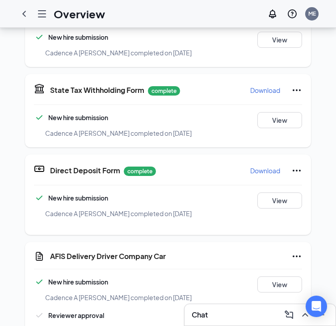
scroll to position [203, 0]
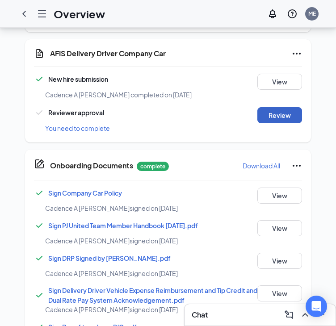
click at [294, 122] on button "Review" at bounding box center [279, 115] width 45 height 16
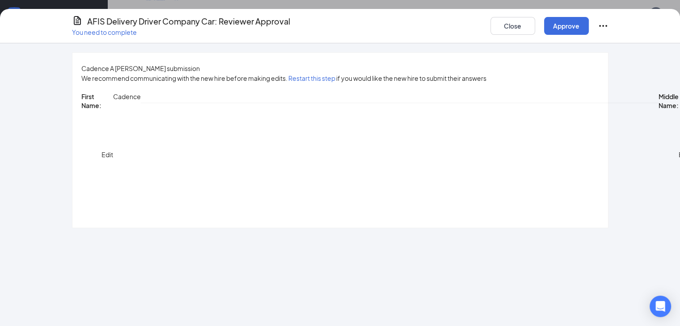
scroll to position [576, 0]
click at [589, 25] on button "Approve" at bounding box center [566, 26] width 45 height 18
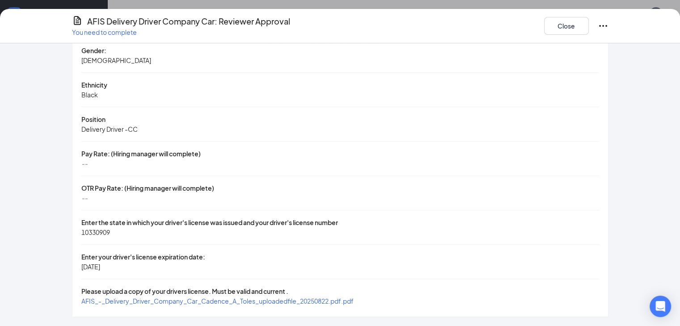
scroll to position [447, 0]
click at [589, 25] on button "Close" at bounding box center [566, 26] width 45 height 18
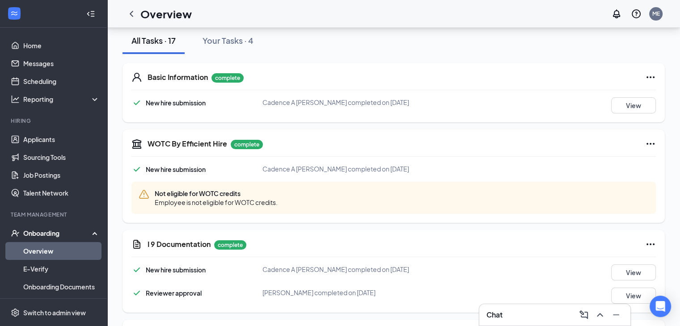
scroll to position [0, 0]
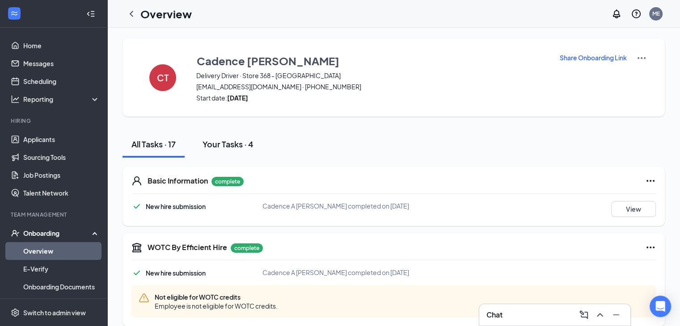
click at [236, 147] on div "Your Tasks · 4" at bounding box center [227, 144] width 51 height 11
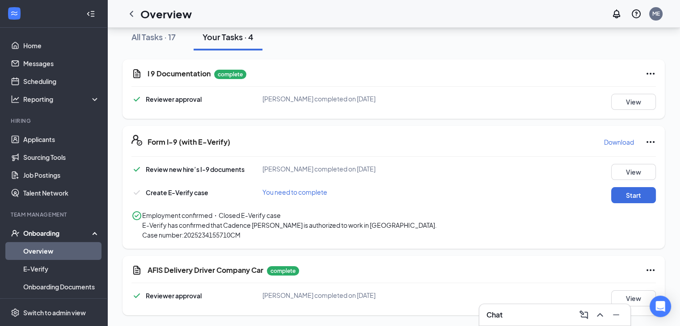
scroll to position [123, 0]
click at [627, 187] on button "Start" at bounding box center [633, 195] width 45 height 16
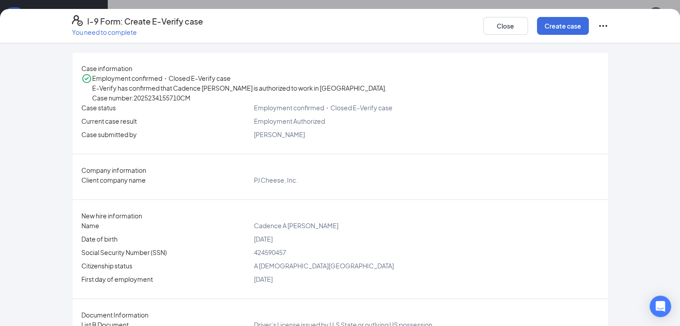
scroll to position [225, 0]
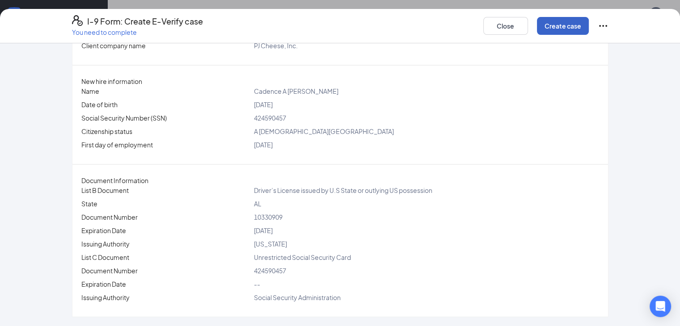
click at [589, 26] on button "Create case" at bounding box center [563, 26] width 52 height 18
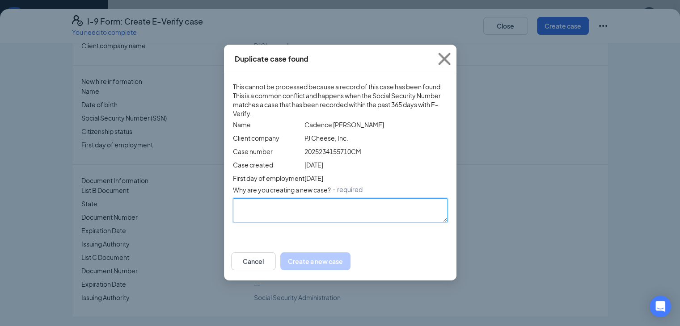
click at [390, 223] on textarea "Why are you creating a new case? ・required" at bounding box center [340, 210] width 215 height 24
type textarea "Different Job"
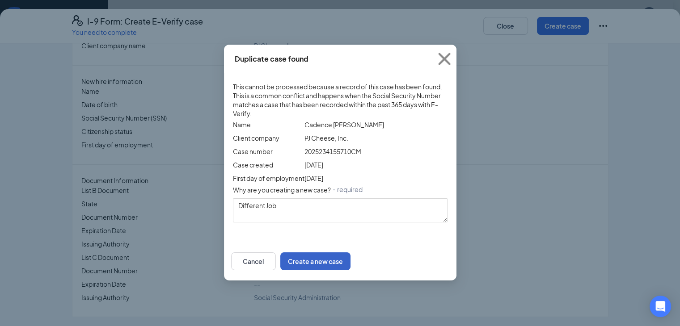
click at [350, 270] on button "Create a new case" at bounding box center [315, 262] width 70 height 18
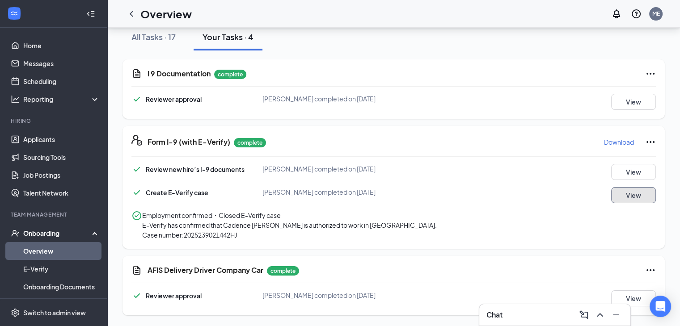
scroll to position [0, 0]
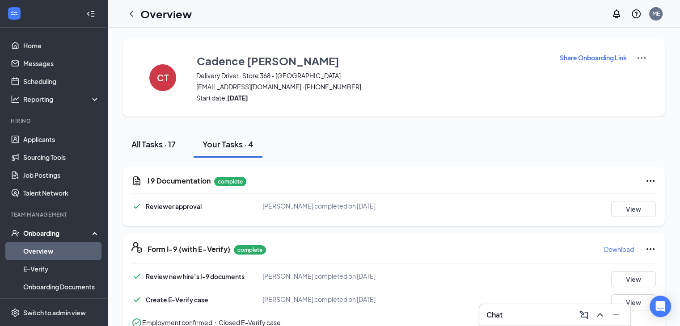
click at [163, 143] on div "All Tasks · 17" at bounding box center [153, 144] width 44 height 11
